Goal: Task Accomplishment & Management: Use online tool/utility

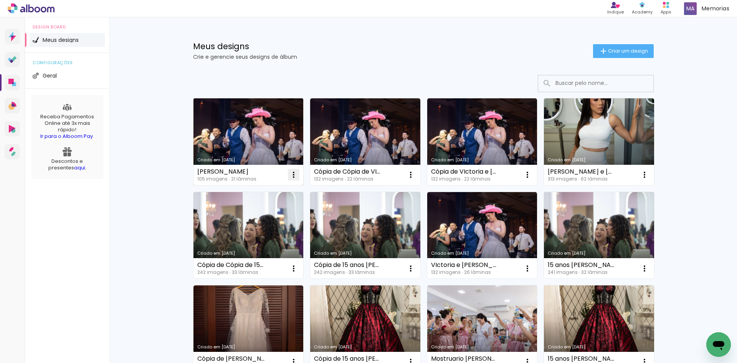
click at [295, 176] on iron-icon at bounding box center [293, 174] width 9 height 9
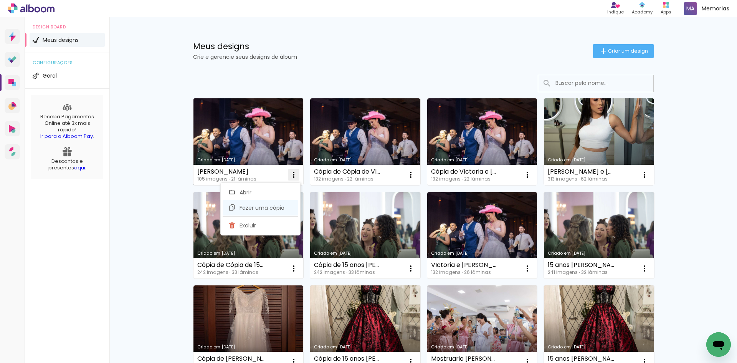
click at [261, 211] on paper-item "Fazer uma cópia" at bounding box center [261, 207] width 76 height 15
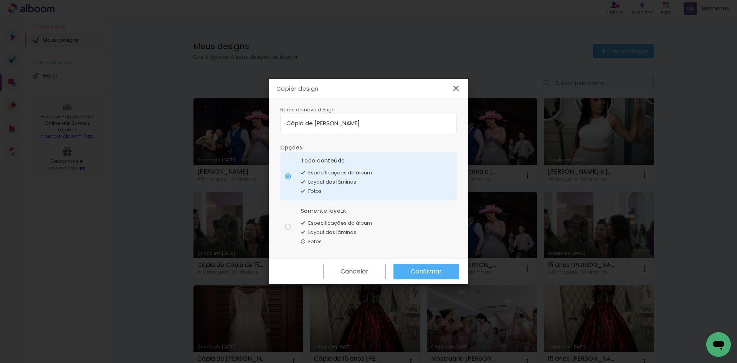
drag, startPoint x: 314, startPoint y: 122, endPoint x: 267, endPoint y: 124, distance: 47.6
click at [267, 124] on body "link( href="../../bower_components/polymer/polymer.html" rel="import" ) picture…" at bounding box center [368, 181] width 737 height 363
type input "[PERSON_NAME]"
type paper-input "[PERSON_NAME]"
click at [373, 115] on paper-input-container "[PERSON_NAME]" at bounding box center [368, 124] width 177 height 20
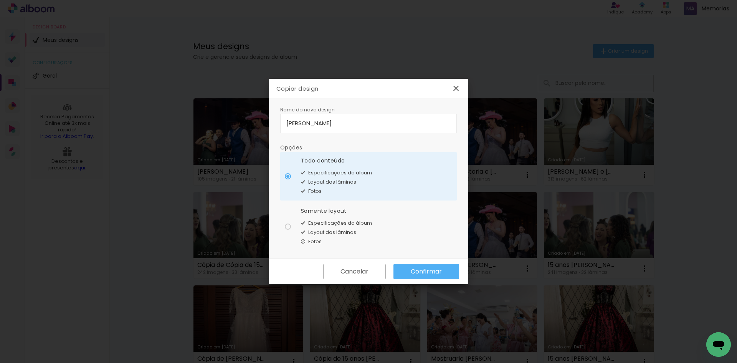
click at [367, 124] on input "[PERSON_NAME]" at bounding box center [368, 123] width 164 height 9
type input "[PERSON_NAME]"
type paper-input "[PERSON_NAME]"
click at [0, 0] on slot "Confirmar" at bounding box center [0, 0] width 0 height 0
